Goal: Contribute content: Contribute content

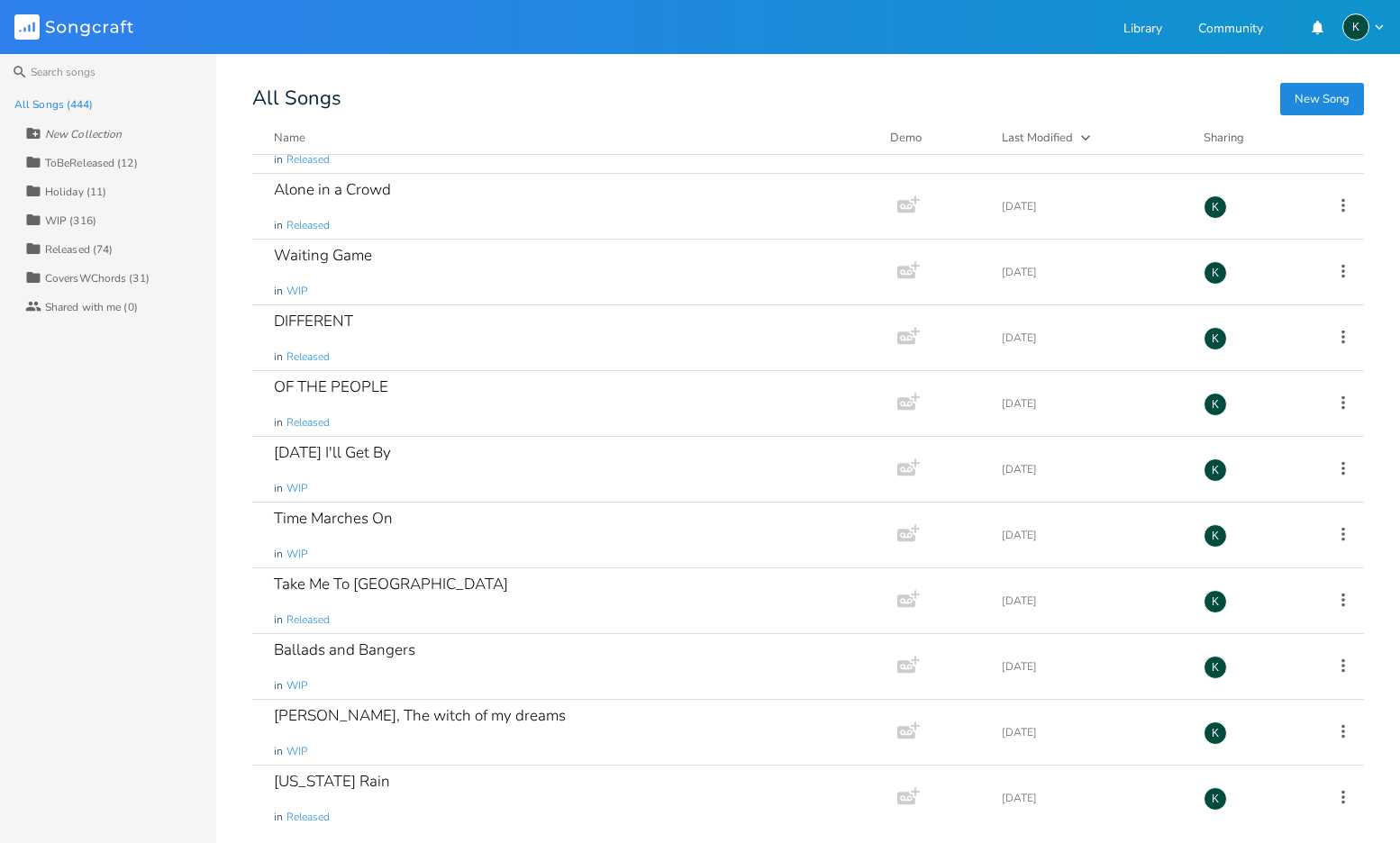
scroll to position [8626, 0]
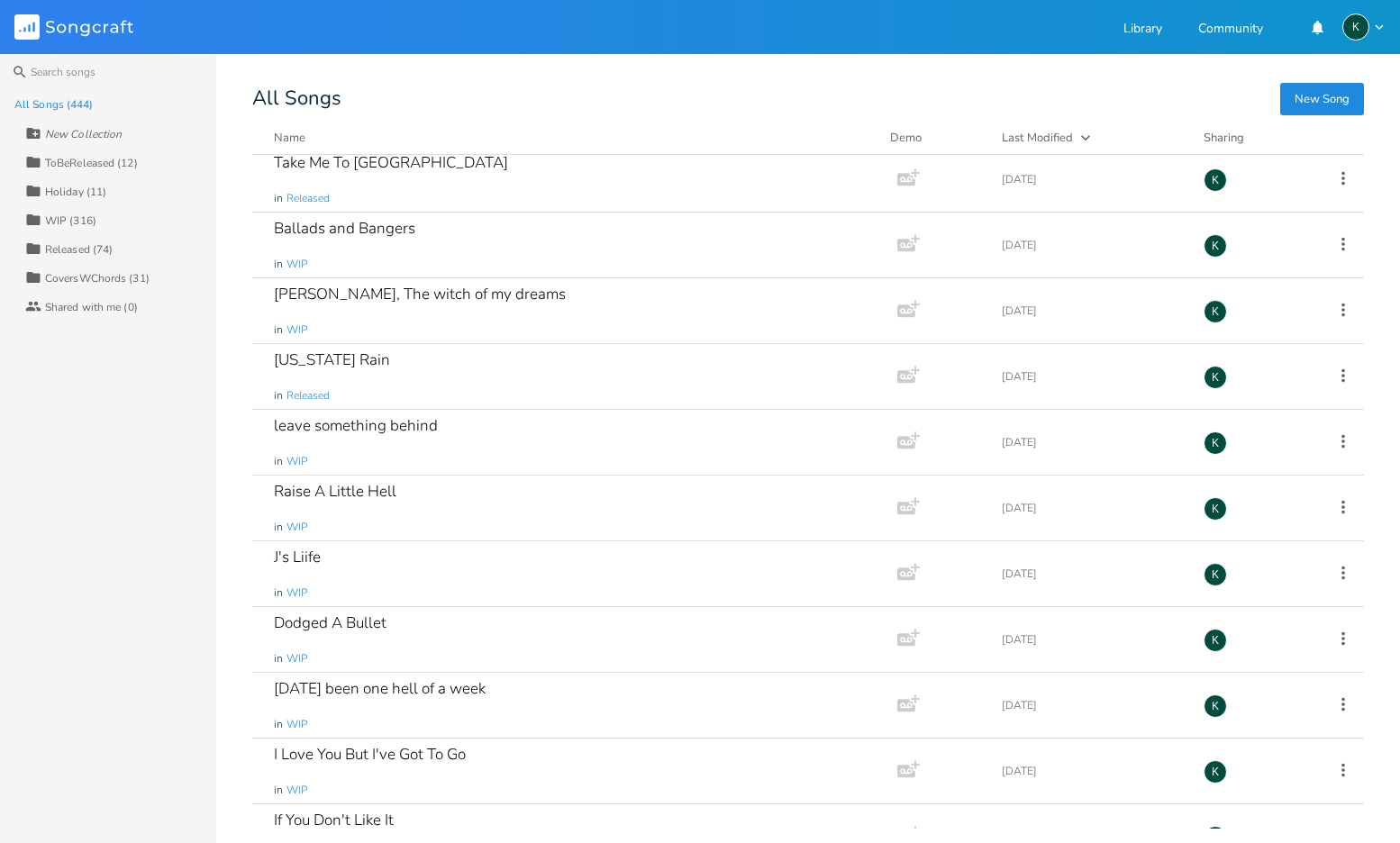
click at [46, 228] on div "Collection WIP (316)" at bounding box center [120, 219] width 191 height 29
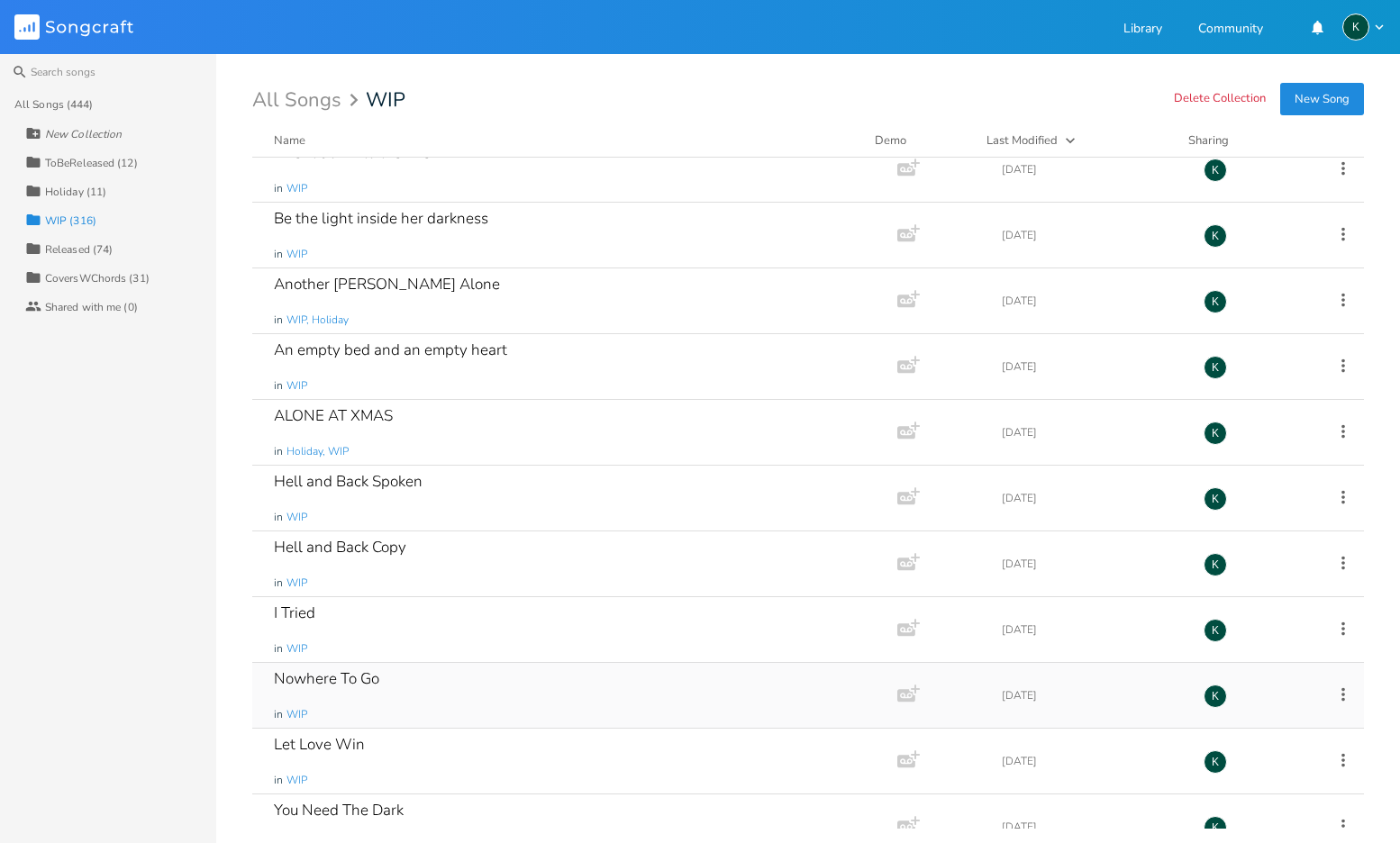
scroll to position [15536, 0]
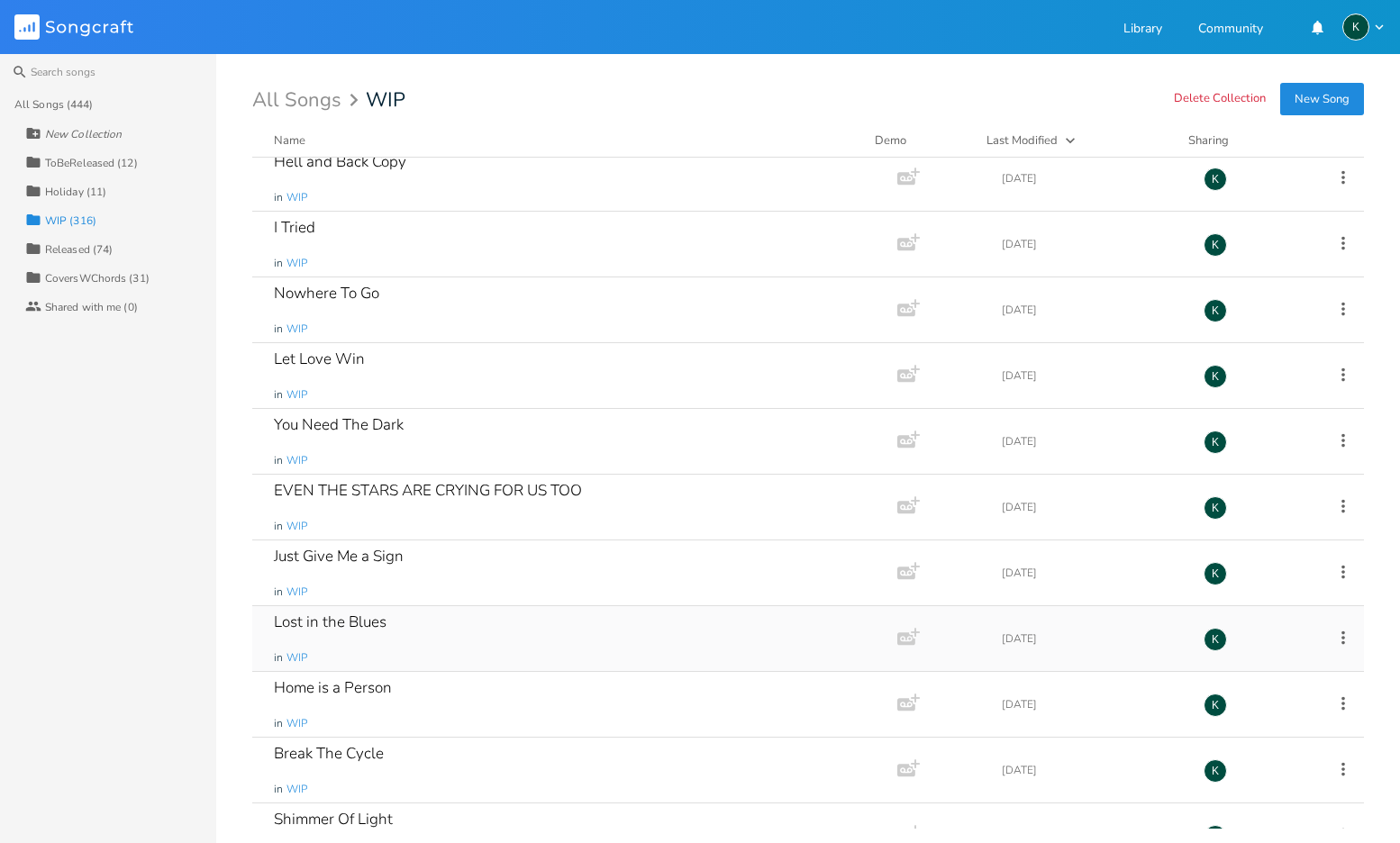
click at [307, 618] on div "Lost in the Blues" at bounding box center [330, 622] width 113 height 16
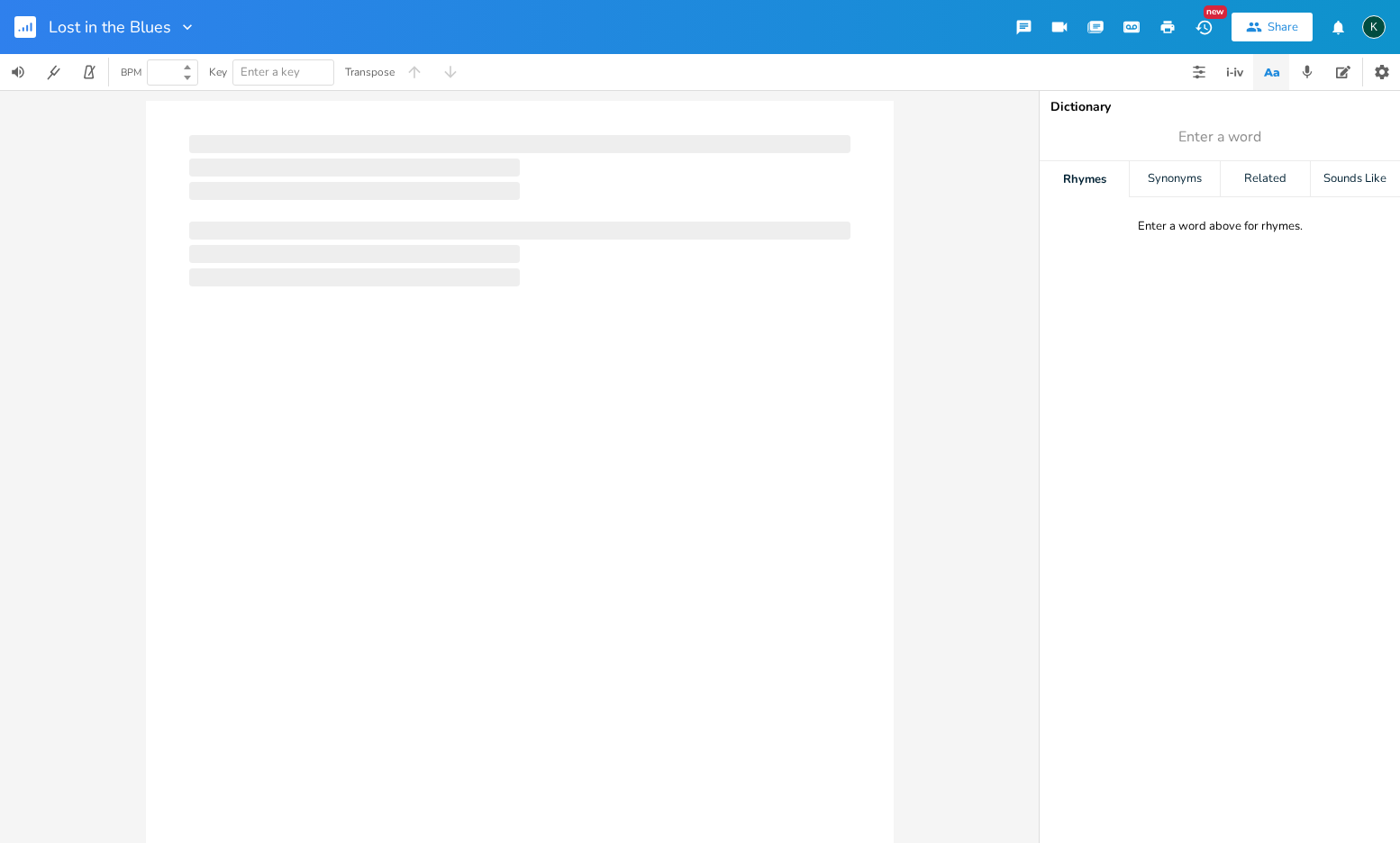
type input "100"
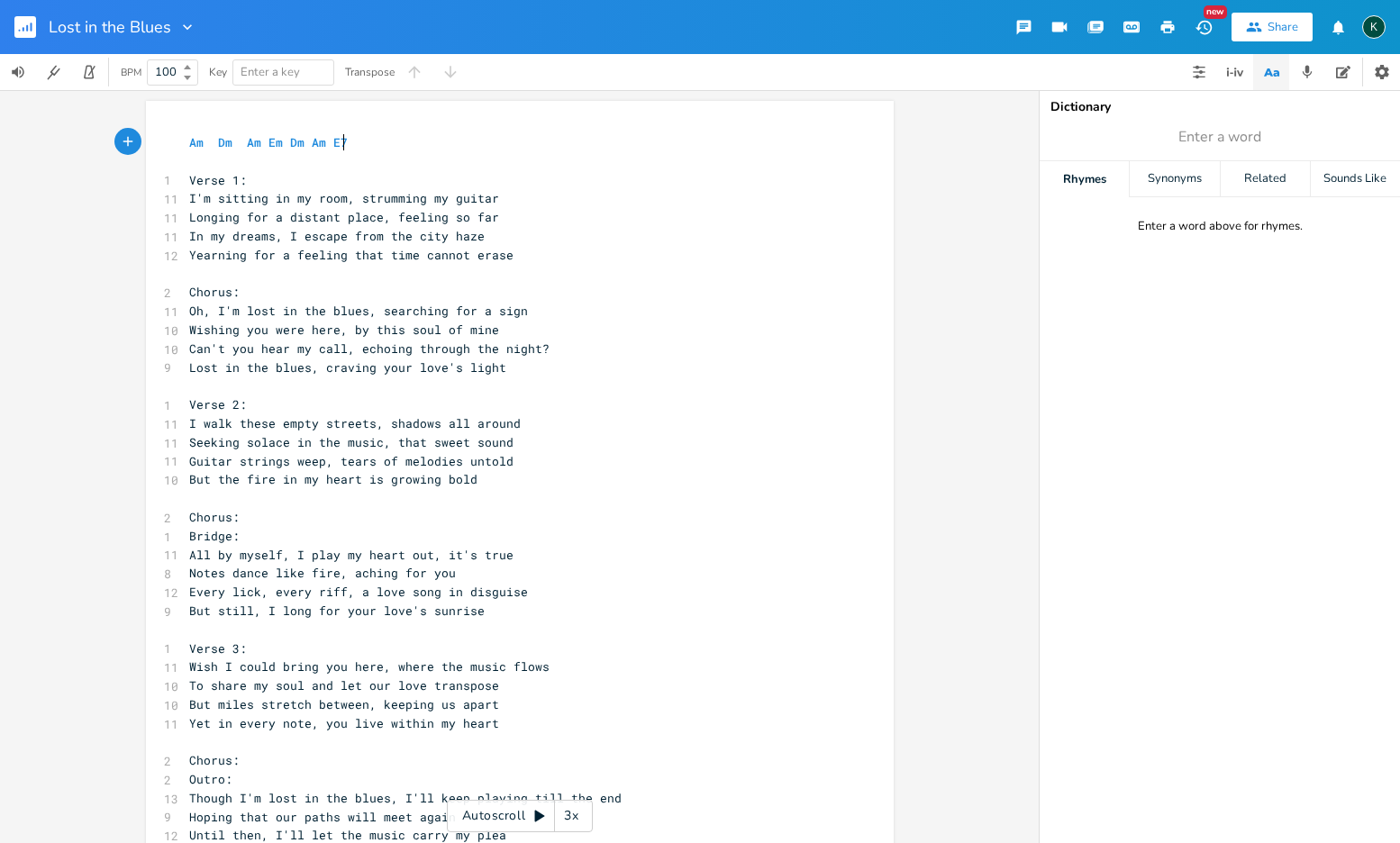
scroll to position [0, 1]
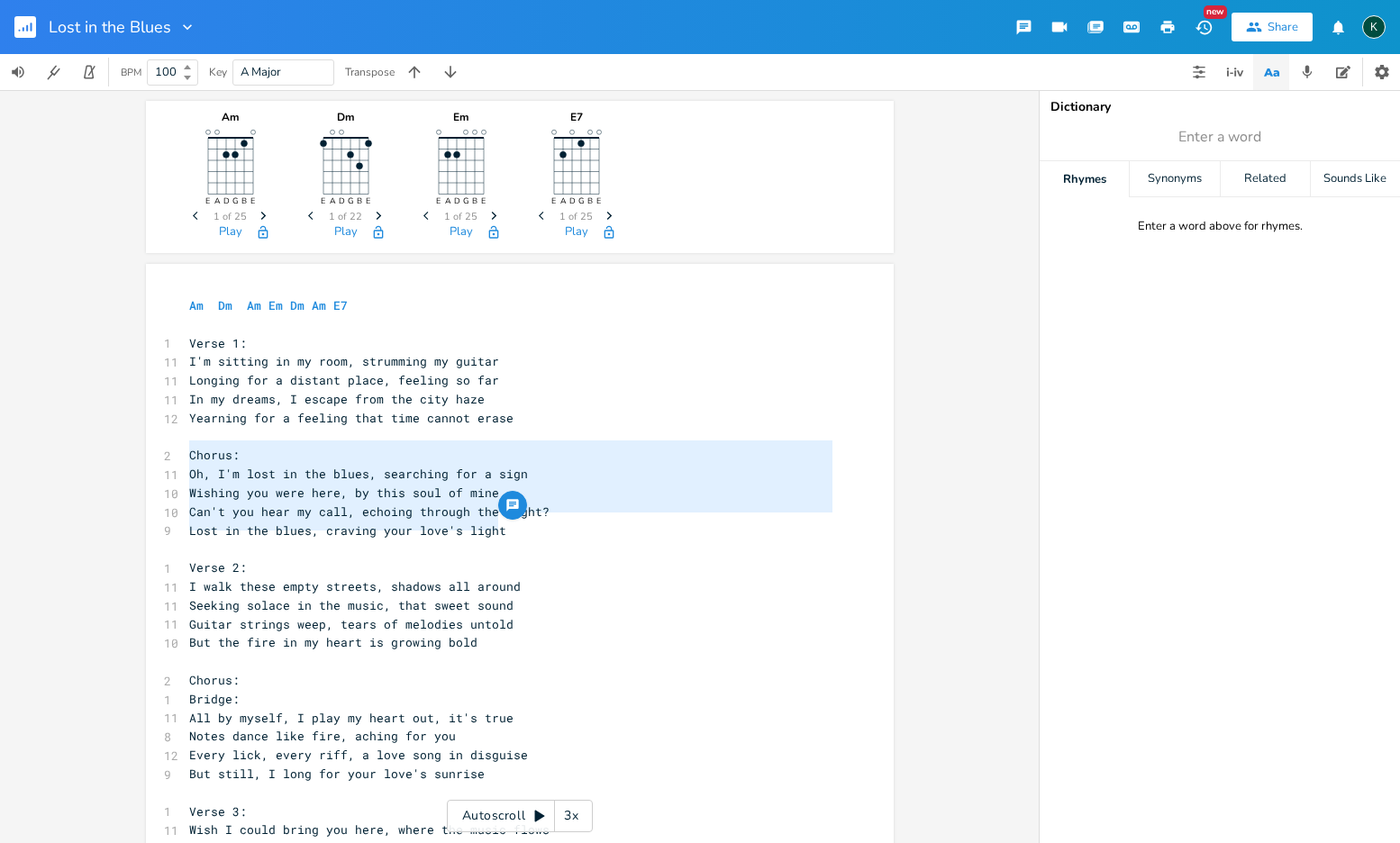
drag, startPoint x: 502, startPoint y: 523, endPoint x: 99, endPoint y: 448, distance: 409.9
click at [99, 448] on div "Am E A D G B E Previous 1 of 25 Next Play Dm E A D G B E Previous 1 of 22 Next …" at bounding box center [519, 466] width 1039 height 753
type textarea "​Chorus: Oh, I'm lost in the blues, searching for a sign Wishing you were here,…"
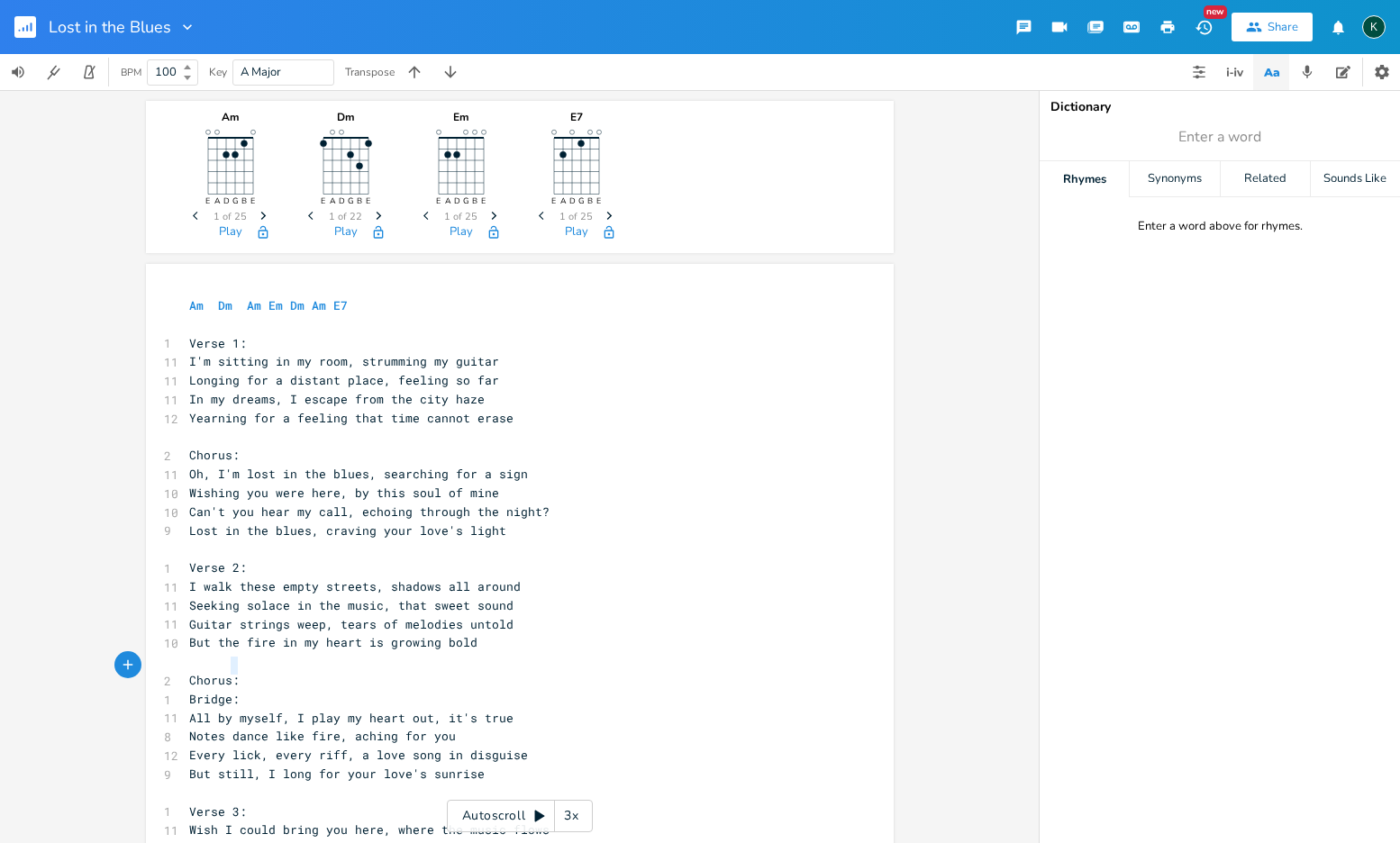
type textarea "Chorus:"
drag, startPoint x: 235, startPoint y: 670, endPoint x: 101, endPoint y: 667, distance: 134.0
click at [101, 667] on div "Am E A D G B E Previous 1 of 25 Next Play Dm E A D G B E Previous 1 of 22 Next …" at bounding box center [519, 466] width 1039 height 753
paste textarea
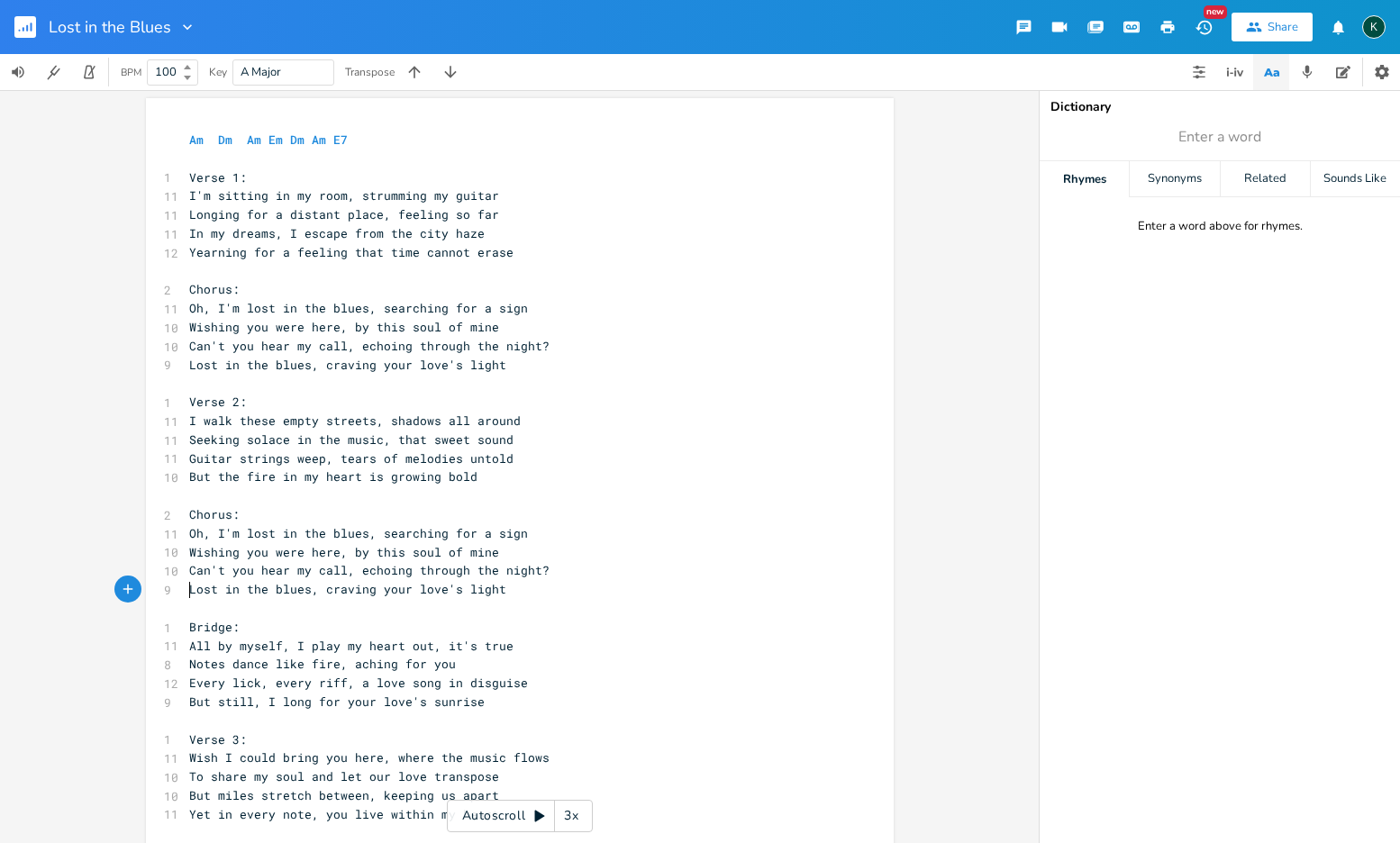
scroll to position [336, 0]
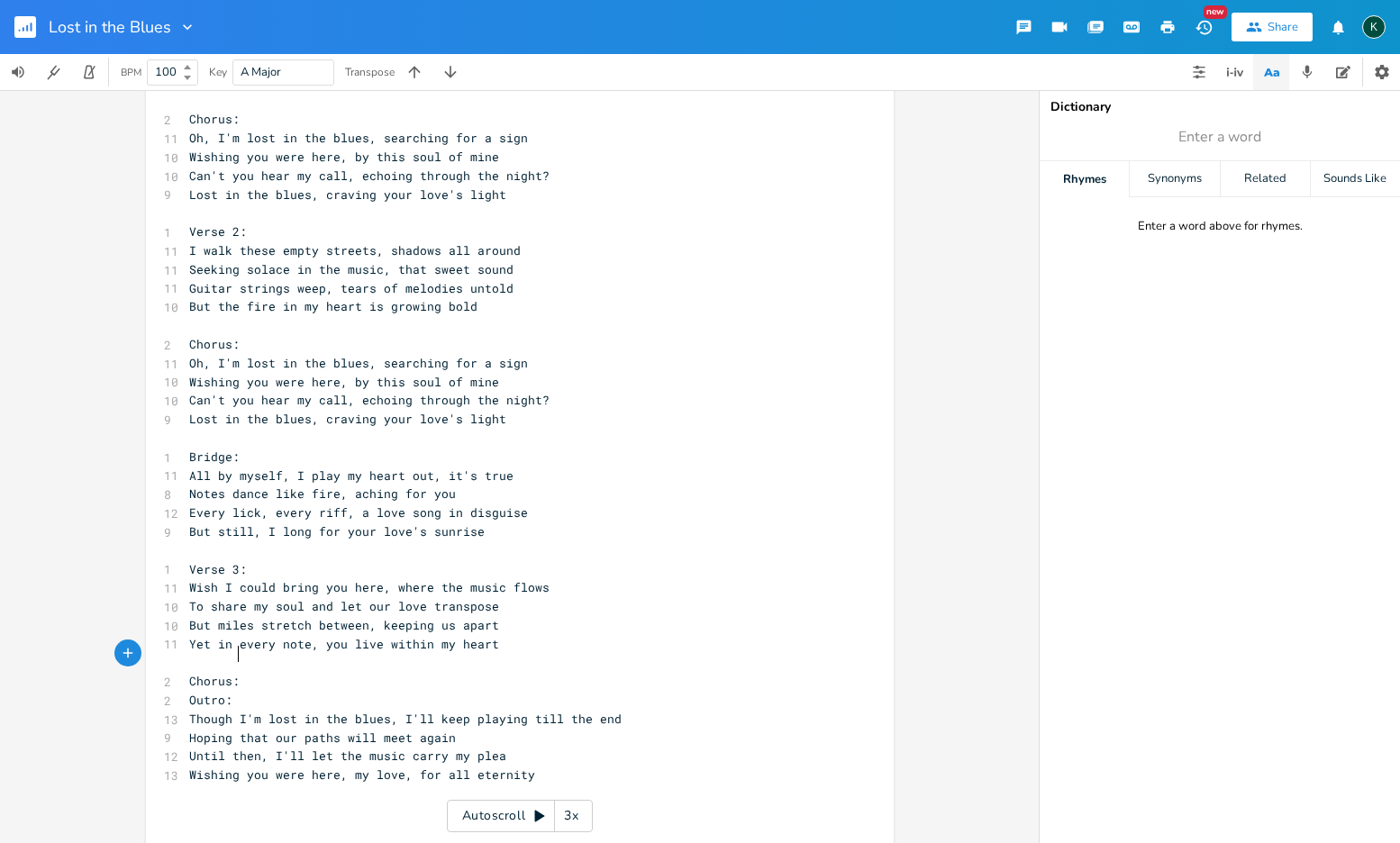
type textarea "Chorus:"
drag, startPoint x: 244, startPoint y: 650, endPoint x: 128, endPoint y: 653, distance: 116.0
click at [153, 648] on div "Chorus: x Am Dm Am Em Dm Am E7 ​ 1 Verse 1: 11 I'm sitting in my room, strummin…" at bounding box center [519, 397] width 748 height 938
paste textarea
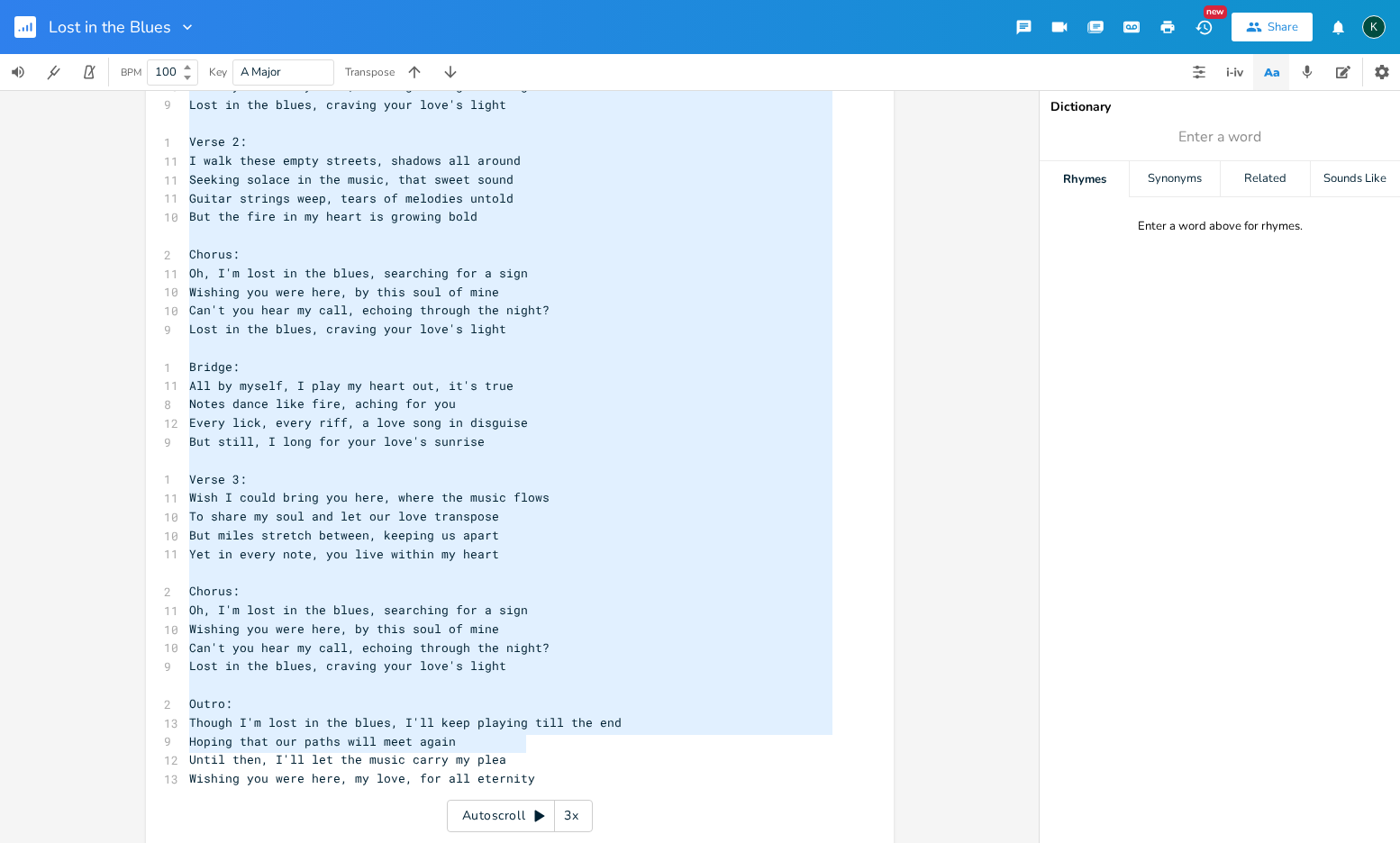
scroll to position [183, 0]
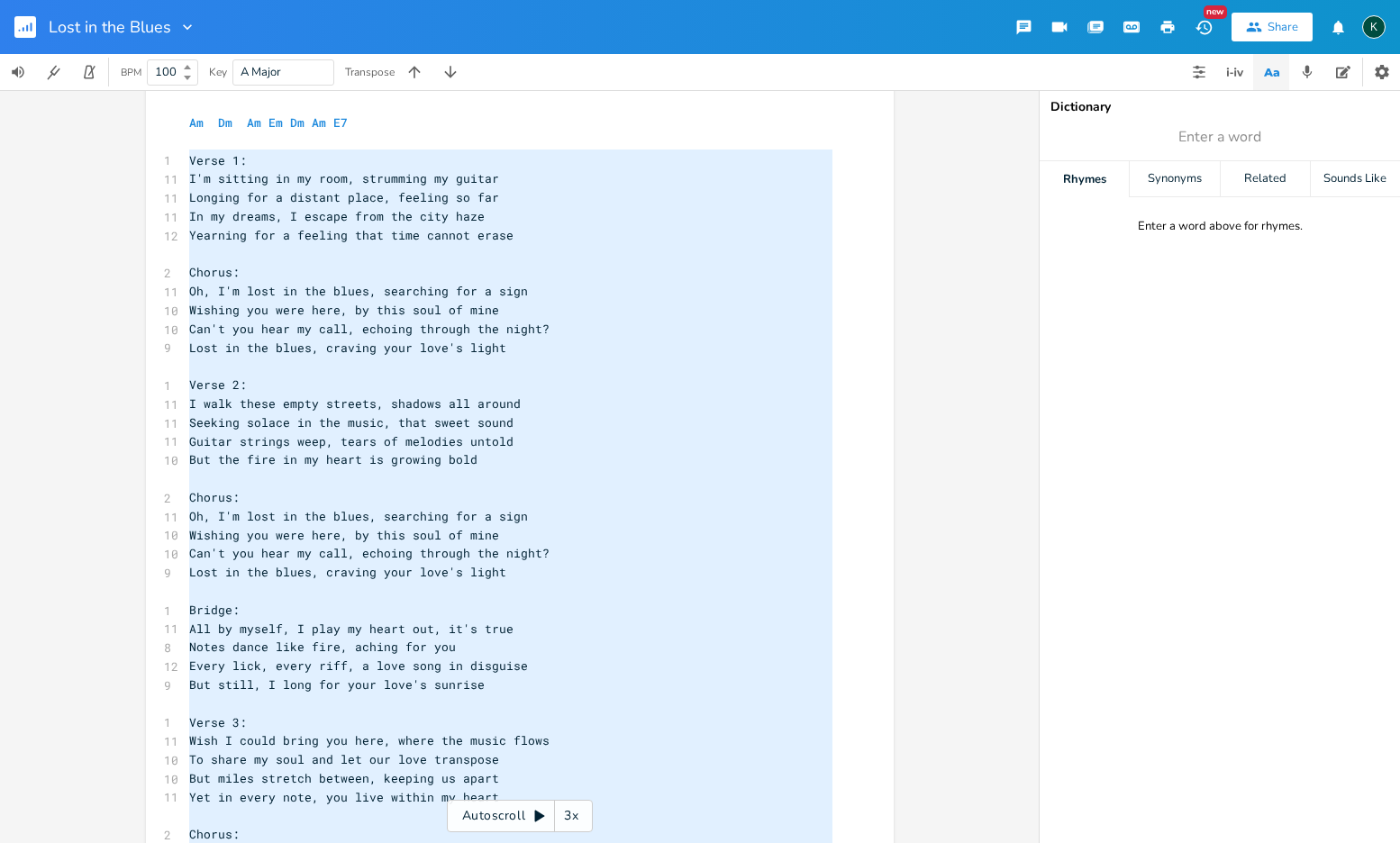
drag, startPoint x: 527, startPoint y: 751, endPoint x: 99, endPoint y: 164, distance: 726.5
click at [99, 164] on div "Am E A D G B E Previous 1 of 25 Next Play Dm E A D G B E Previous 1 of 22 Next …" at bounding box center [519, 466] width 1039 height 753
type textarea "Verse 1: I'm sitting in my room, strumming my guitar Longing for a distant plac…"
click at [22, 28] on icon "button" at bounding box center [23, 29] width 2 height 5
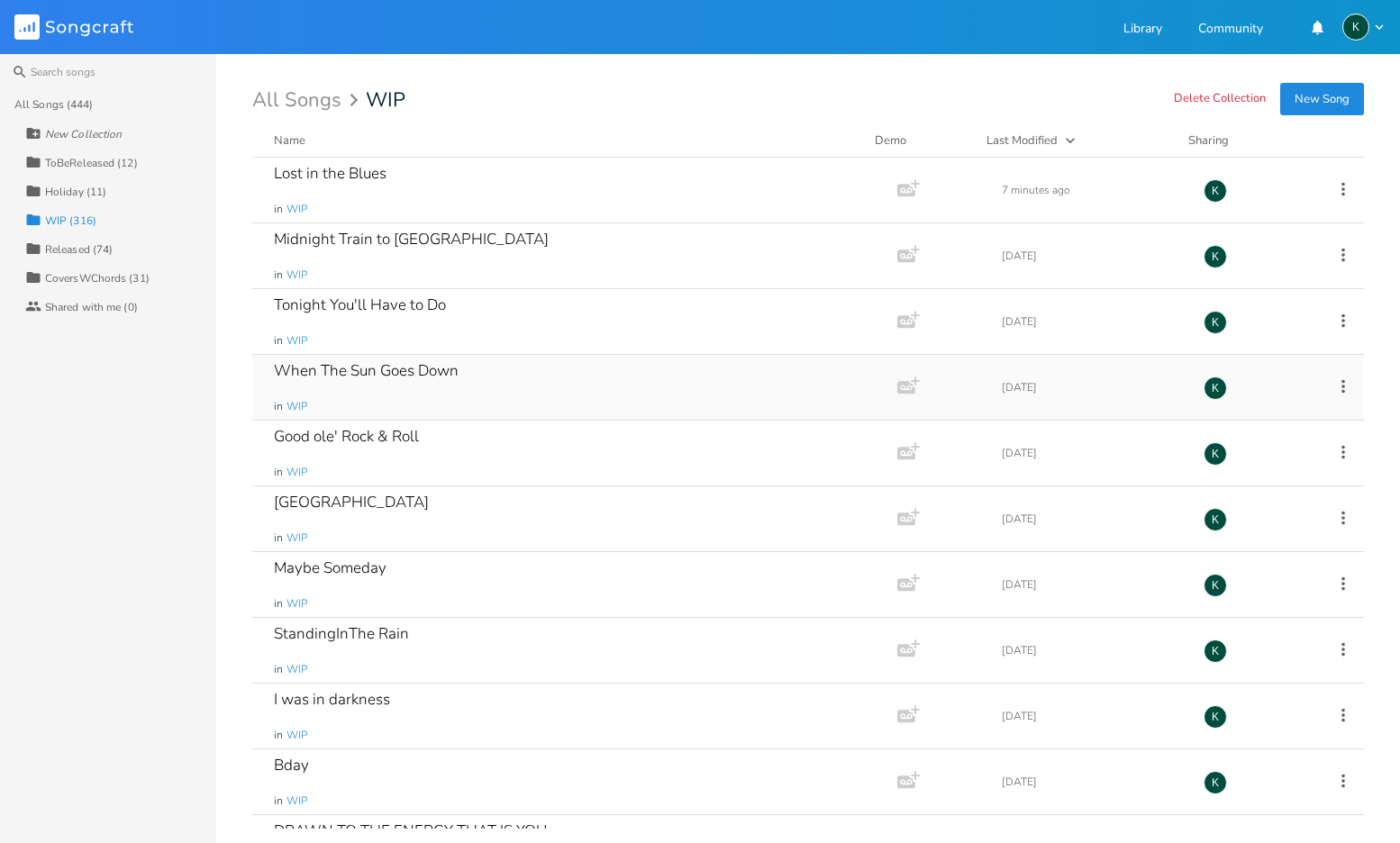
click at [398, 369] on div "When The Sun Goes Down" at bounding box center [366, 371] width 185 height 16
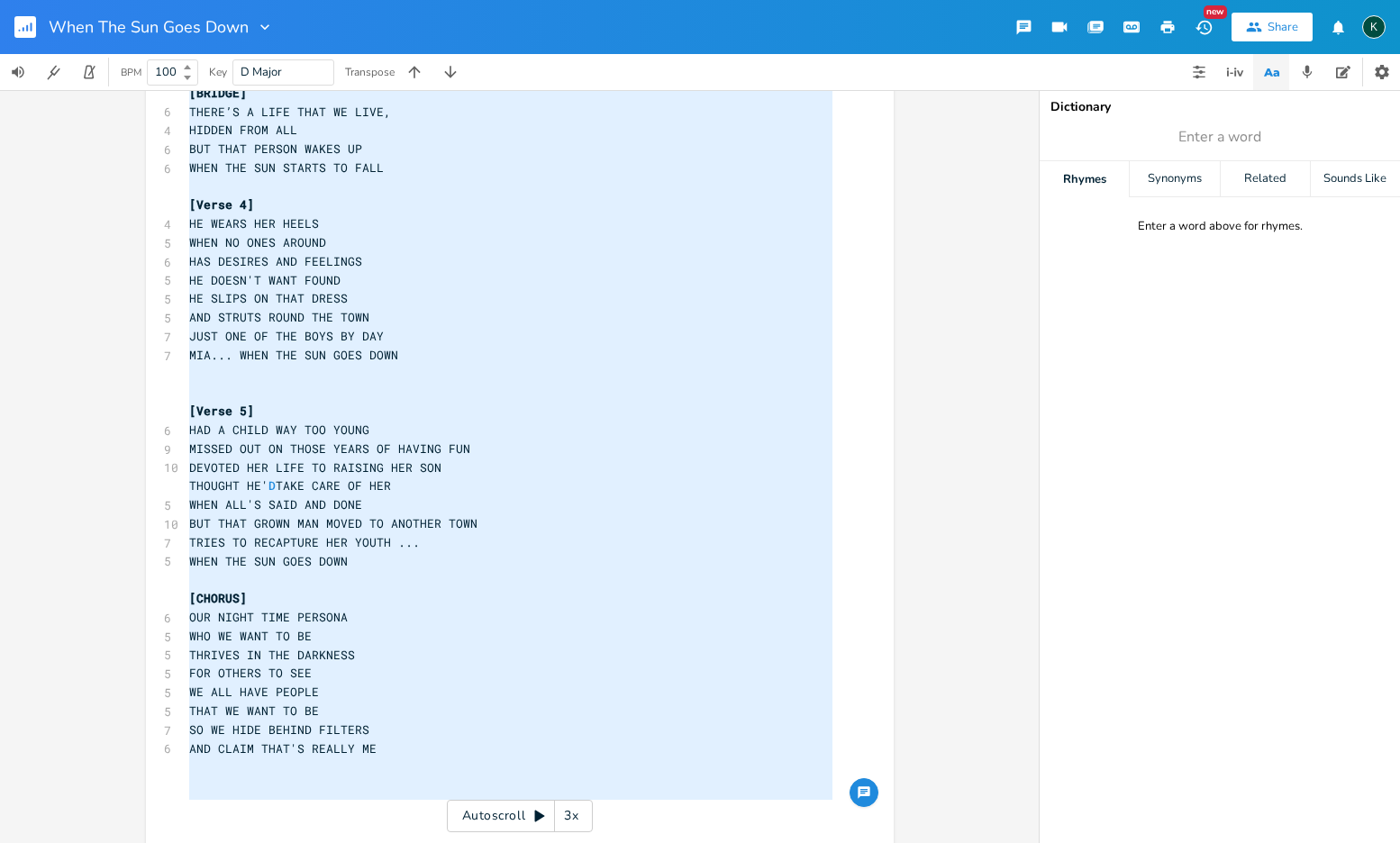
drag, startPoint x: 183, startPoint y: 303, endPoint x: 335, endPoint y: 843, distance: 561.0
click at [335, 843] on html "When The Sun Goes Down New Share K BPM 100 Key D Major Transpose D E A D G B E …" at bounding box center [700, 422] width 1400 height 843
type textarea "[Lorem 5] IPS DOL S AMETC ADIPIS ELITSE DOE TEMPORI UT LAB ETDO MAGNA ALIQ EN A…"
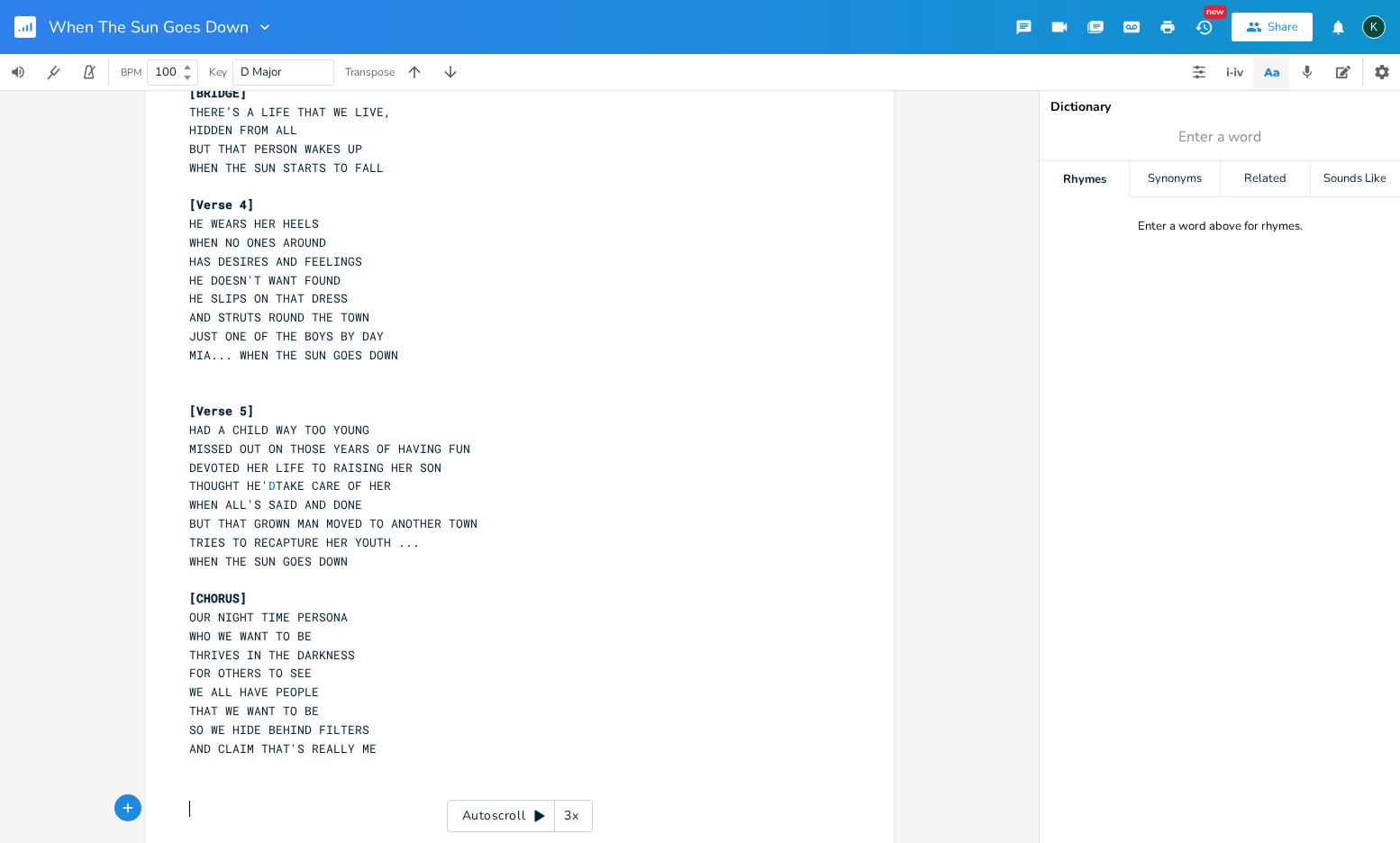
scroll to position [4, 0]
